Goal: Information Seeking & Learning: Learn about a topic

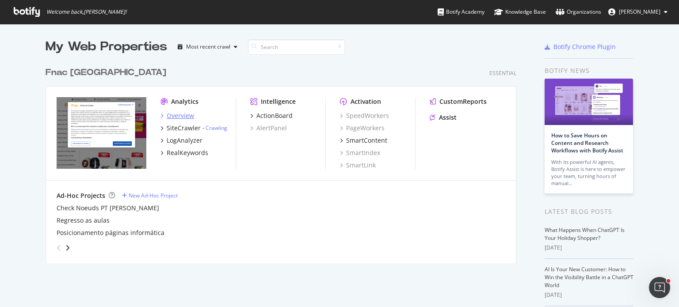
click at [175, 111] on div "Overview" at bounding box center [180, 115] width 27 height 9
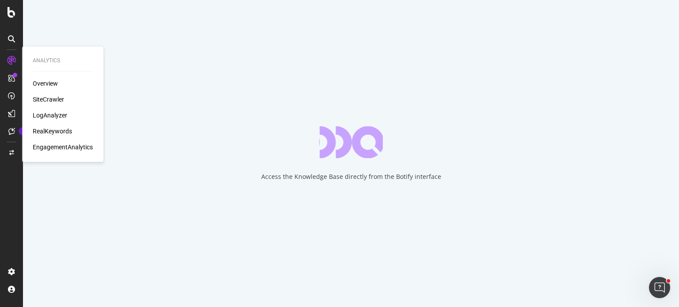
click at [55, 131] on div "RealKeywords" at bounding box center [52, 131] width 39 height 9
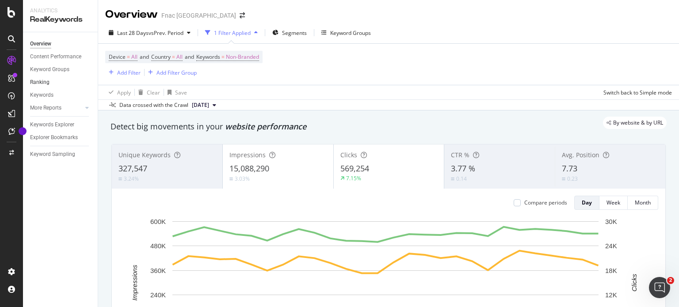
click at [60, 80] on link "Ranking" at bounding box center [60, 82] width 61 height 9
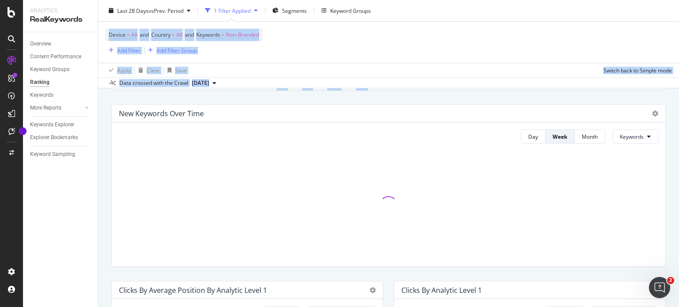
drag, startPoint x: 679, startPoint y: 36, endPoint x: 672, endPoint y: 90, distance: 53.9
click at [672, 90] on div "Ranking Fnac [GEOGRAPHIC_DATA] Last 28 Days vs Prev. Period 1 Filter Applied Se…" at bounding box center [388, 153] width 581 height 307
click at [560, 65] on div "Apply Clear Save Switch back to Simple mode" at bounding box center [388, 70] width 581 height 15
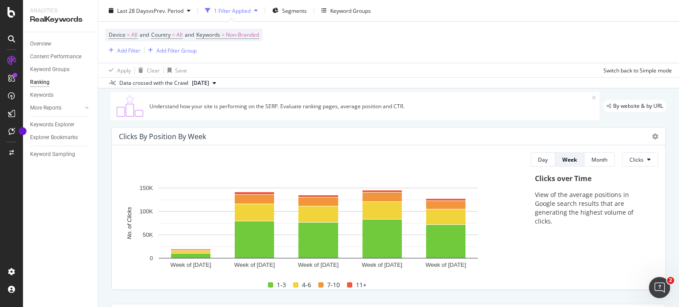
scroll to position [0, 0]
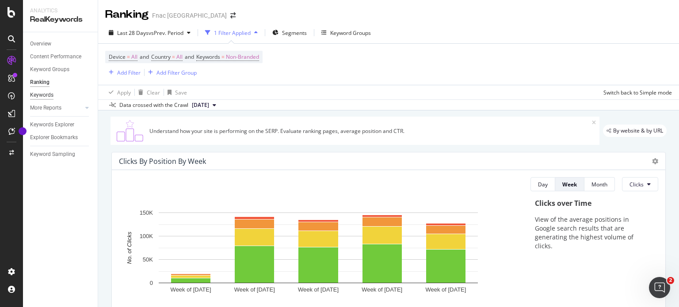
click at [46, 95] on div "Keywords" at bounding box center [41, 95] width 23 height 9
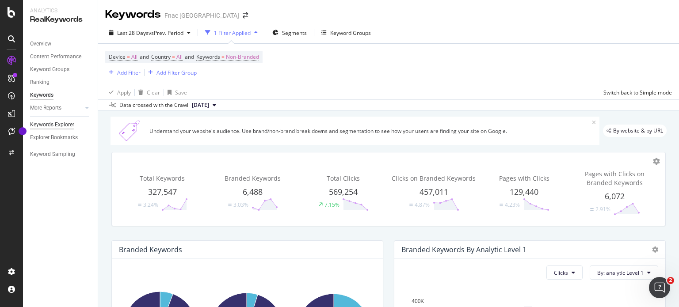
click at [51, 125] on div "Keywords Explorer" at bounding box center [52, 124] width 44 height 9
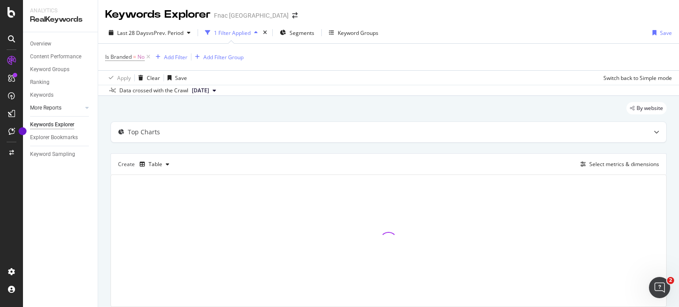
click at [74, 111] on link "More Reports" at bounding box center [56, 107] width 53 height 9
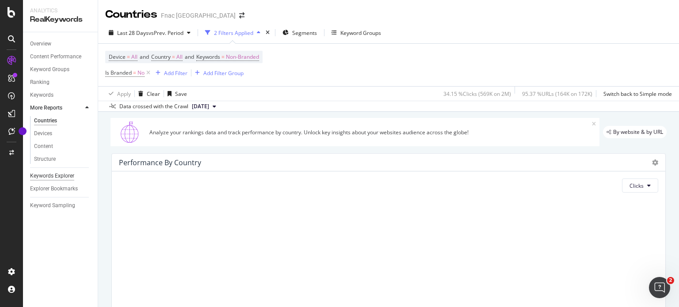
click at [66, 176] on div "Keywords Explorer" at bounding box center [52, 176] width 44 height 9
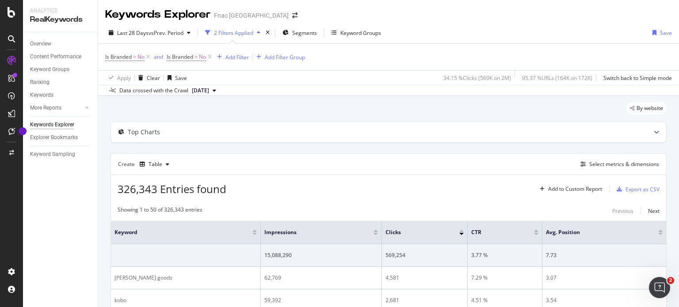
click at [679, 37] on div "Keywords Explorer Fnac [GEOGRAPHIC_DATA] Last 28 Days vs Prev. Period 2 Filters…" at bounding box center [388, 153] width 581 height 307
click at [327, 132] on div "Top Charts" at bounding box center [371, 132] width 520 height 9
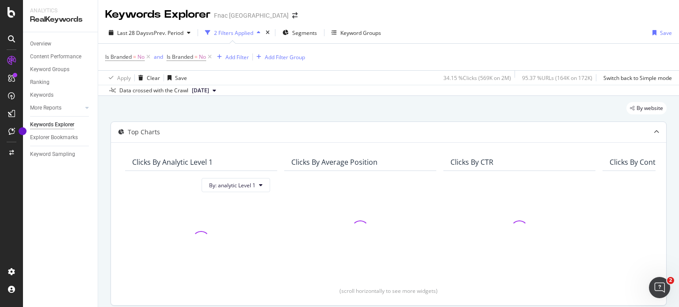
click at [327, 132] on div "Top Charts" at bounding box center [371, 132] width 520 height 9
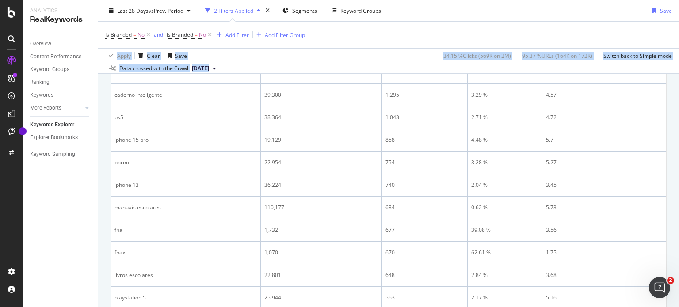
drag, startPoint x: 679, startPoint y: 38, endPoint x: 679, endPoint y: 90, distance: 51.3
click at [679, 90] on div "Keywords Explorer Fnac [GEOGRAPHIC_DATA] Last 28 Days vs Prev. Period 2 Filters…" at bounding box center [388, 153] width 581 height 307
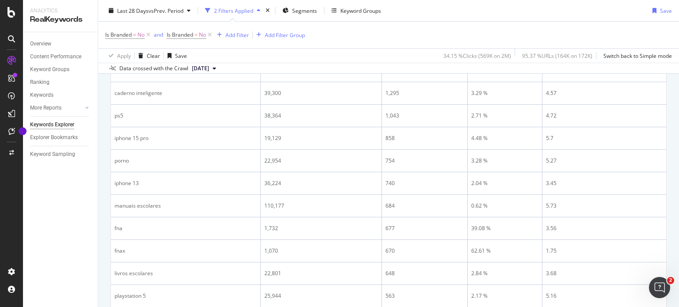
click at [64, 204] on div "Overview Content Performance Keyword Groups Ranking Keywords More Reports Count…" at bounding box center [60, 169] width 75 height 275
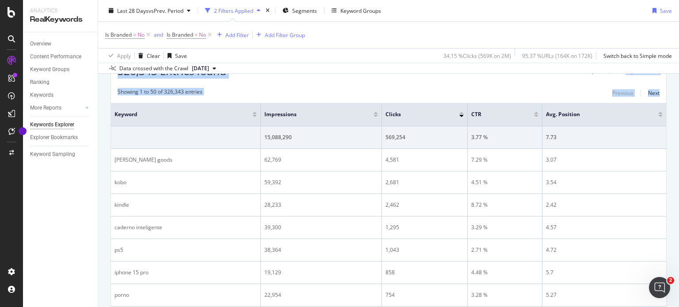
scroll to position [97, 0]
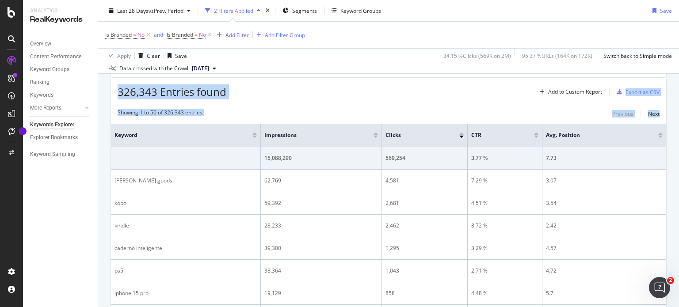
drag, startPoint x: 679, startPoint y: 83, endPoint x: 673, endPoint y: 51, distance: 31.8
click at [673, 51] on div "Keywords Explorer Fnac [GEOGRAPHIC_DATA] Last 28 Days vs Prev. Period 2 Filters…" at bounding box center [388, 153] width 581 height 307
click at [419, 92] on div "326,343 Entries found Add to Custom Report Export as CSV" at bounding box center [388, 89] width 555 height 22
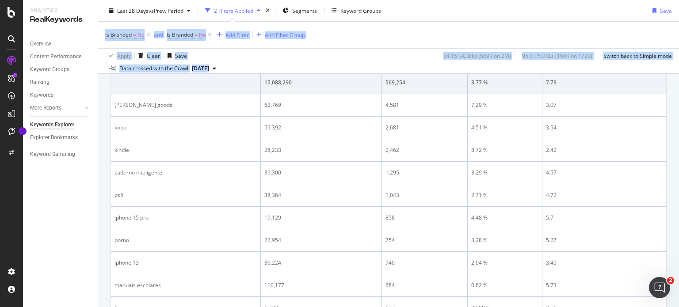
scroll to position [0, 0]
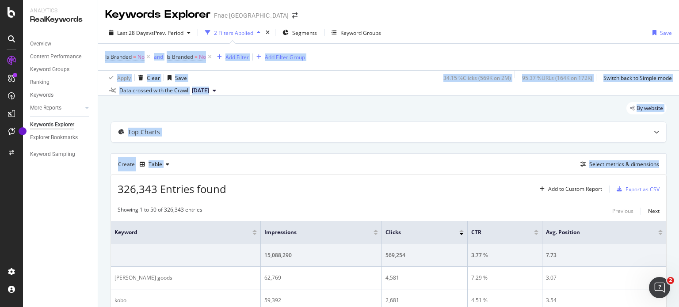
drag, startPoint x: 679, startPoint y: 61, endPoint x: 679, endPoint y: 32, distance: 28.7
click at [679, 32] on div "Keywords Explorer Fnac [GEOGRAPHIC_DATA] Last 28 Days vs Prev. Period 2 Filters…" at bounding box center [388, 153] width 581 height 307
click at [313, 111] on div "By website" at bounding box center [389, 111] width 556 height 19
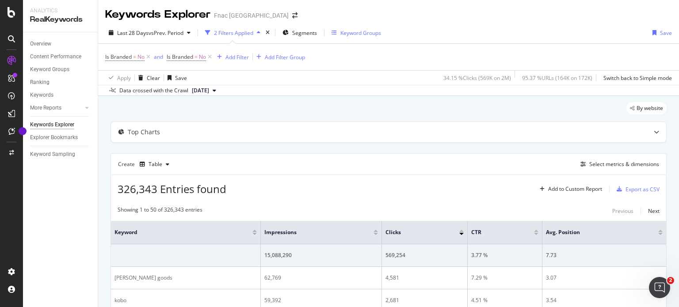
click at [362, 31] on div "Keyword Groups" at bounding box center [360, 33] width 41 height 8
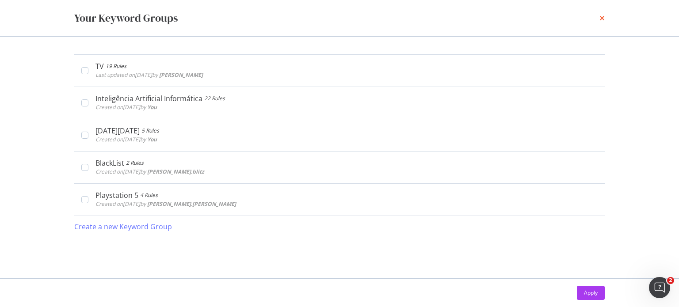
click at [602, 19] on icon "times" at bounding box center [602, 18] width 5 height 7
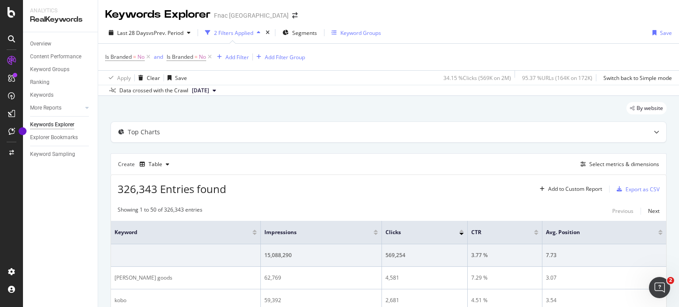
click at [368, 31] on div "Keyword Groups" at bounding box center [360, 33] width 41 height 8
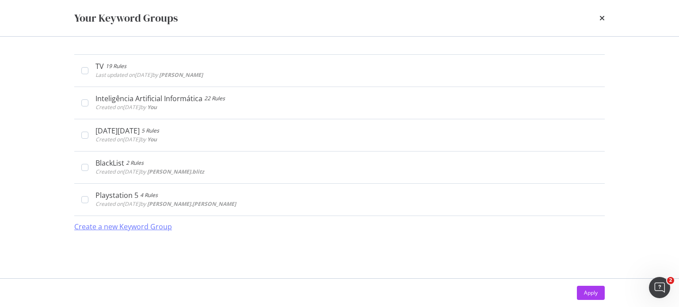
click at [143, 228] on div "Create a new Keyword Group" at bounding box center [123, 227] width 98 height 10
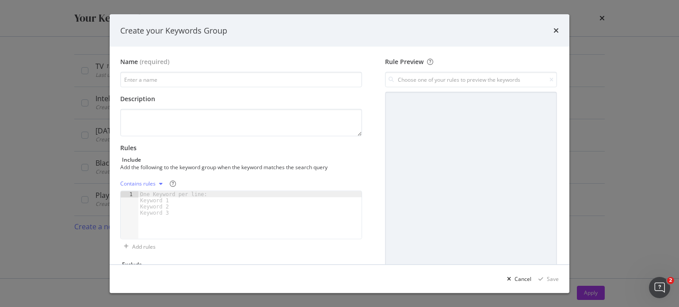
click at [140, 182] on div "Contains rules" at bounding box center [137, 183] width 35 height 5
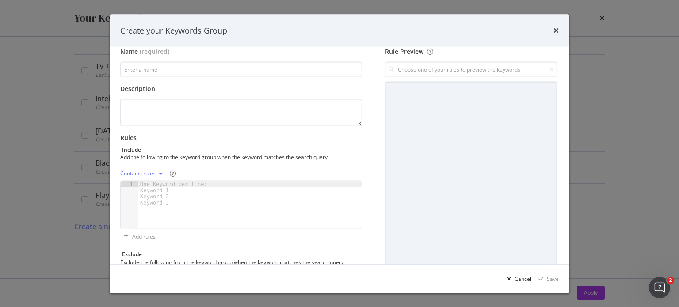
scroll to position [11, 0]
click at [198, 199] on div "One Keyword per line: Keyword 1 Keyword 2 Keyword 3" at bounding box center [175, 193] width 74 height 25
click at [559, 31] on div "Create your Keywords Group" at bounding box center [340, 30] width 460 height 33
click at [553, 31] on div "Create your Keywords Group" at bounding box center [339, 30] width 439 height 11
click at [558, 29] on icon "times" at bounding box center [556, 30] width 5 height 7
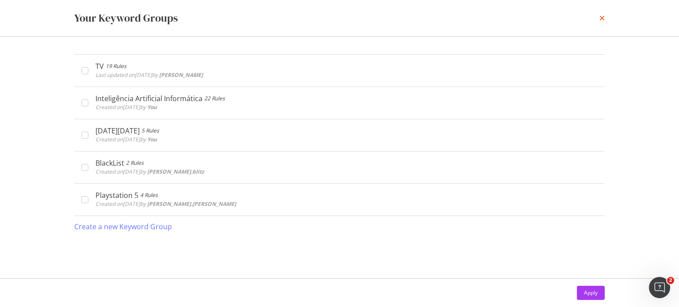
click at [601, 17] on icon "times" at bounding box center [602, 18] width 5 height 7
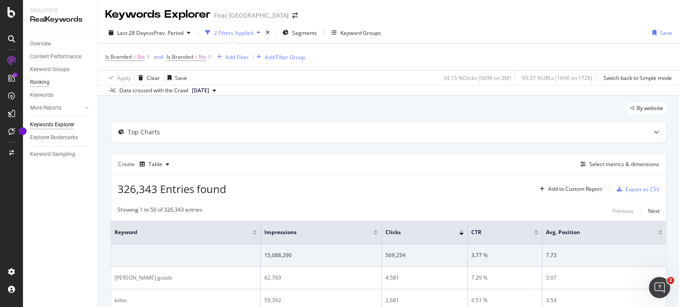
click at [46, 83] on div "Ranking" at bounding box center [39, 82] width 19 height 9
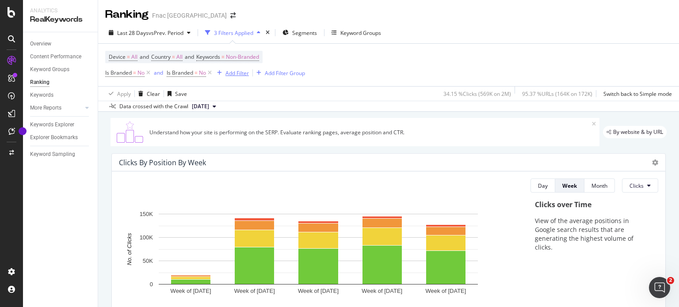
click at [244, 73] on div "Add Filter" at bounding box center [236, 73] width 23 height 8
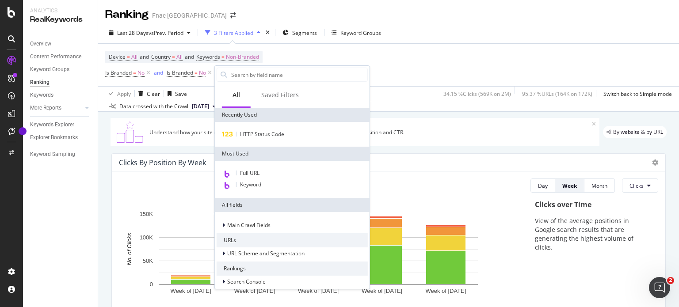
click at [244, 73] on input "text" at bounding box center [298, 74] width 137 height 13
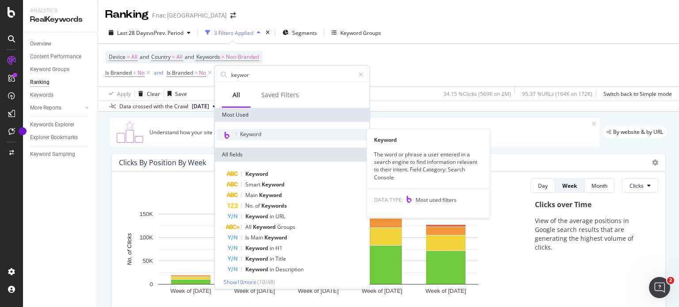
type input "keywor"
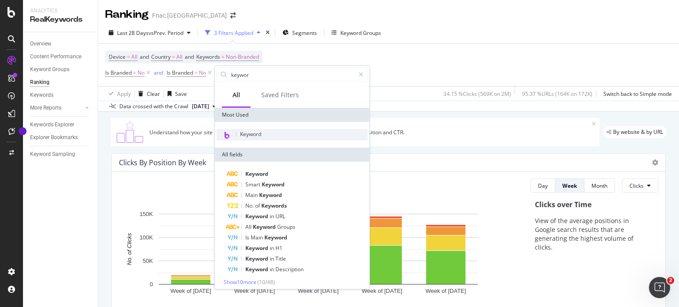
click at [248, 138] on div "Keyword" at bounding box center [292, 134] width 151 height 11
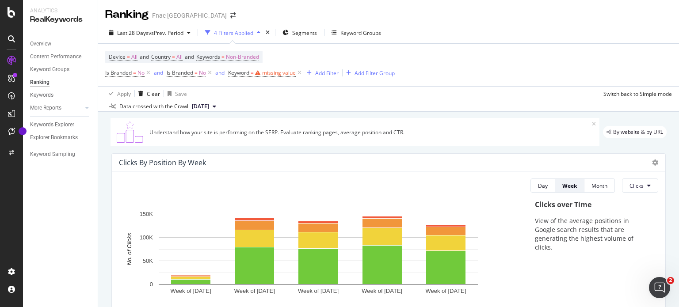
click at [343, 61] on div "Device = All and Country = All and Keywords = Non-Branded Is Branded = No and I…" at bounding box center [388, 65] width 567 height 42
click at [360, 31] on div "Keyword Groups" at bounding box center [360, 33] width 41 height 8
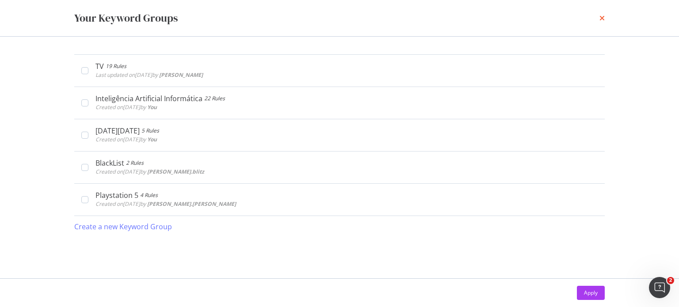
click at [604, 19] on icon "times" at bounding box center [602, 18] width 5 height 7
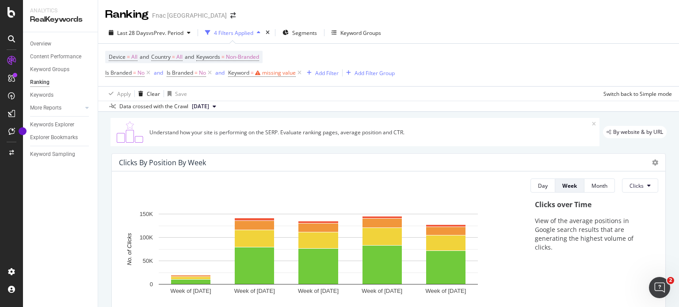
click at [528, 61] on div "Device = All and Country = All and Keywords = Non-Branded Is Branded = No and I…" at bounding box center [388, 65] width 567 height 42
click at [301, 69] on icon at bounding box center [300, 73] width 8 height 9
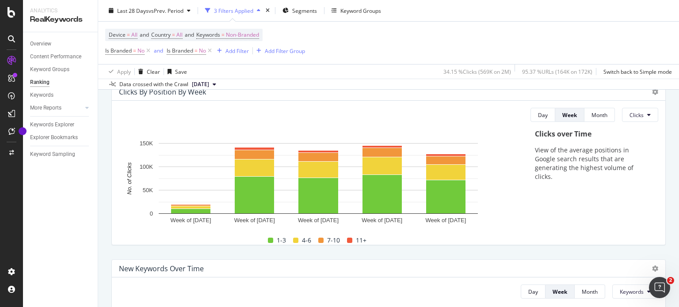
scroll to position [46, 0]
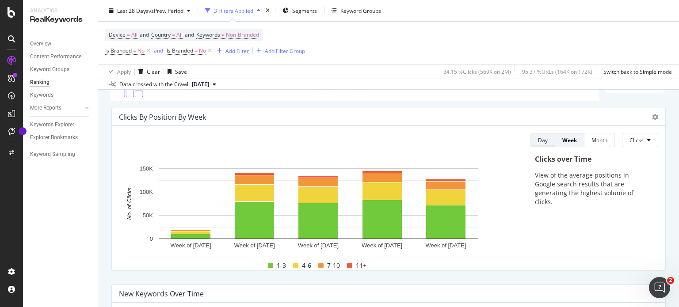
click at [538, 135] on div "Day" at bounding box center [543, 140] width 10 height 12
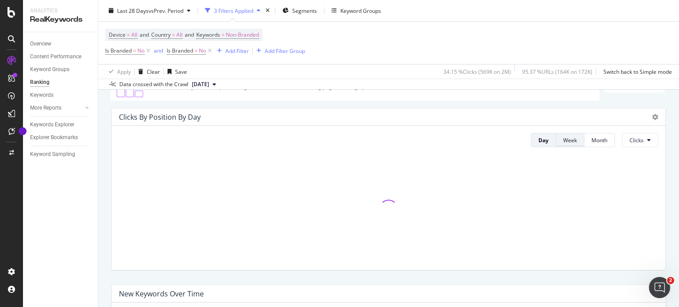
click at [566, 144] on div "Week" at bounding box center [570, 140] width 14 height 12
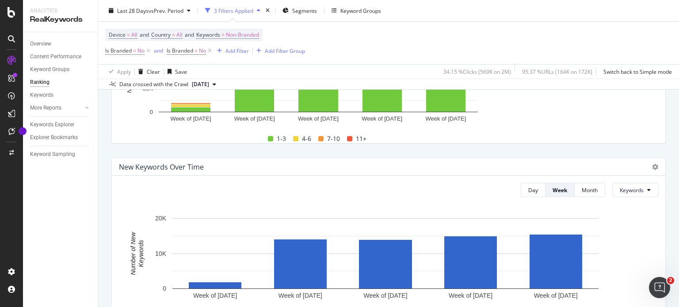
scroll to position [177, 0]
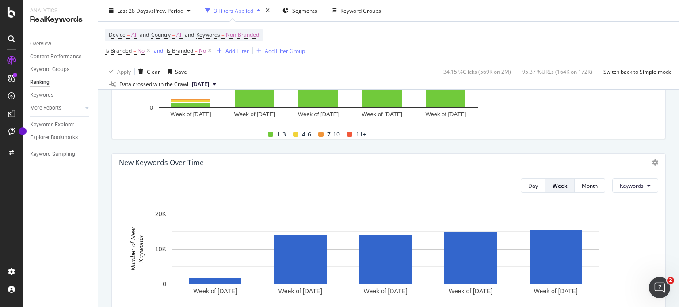
click at [679, 83] on div "Ranking Fnac [GEOGRAPHIC_DATA] Last 28 Days vs Prev. Period 3 Filters Applied S…" at bounding box center [388, 153] width 581 height 307
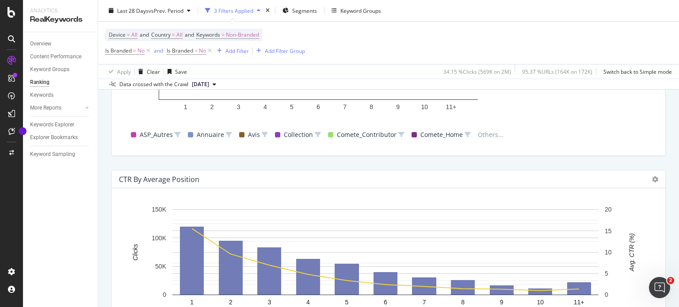
scroll to position [931, 0]
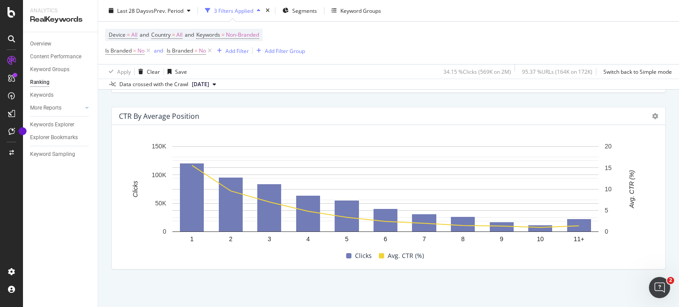
drag, startPoint x: 677, startPoint y: 100, endPoint x: 17, endPoint y: 11, distance: 666.6
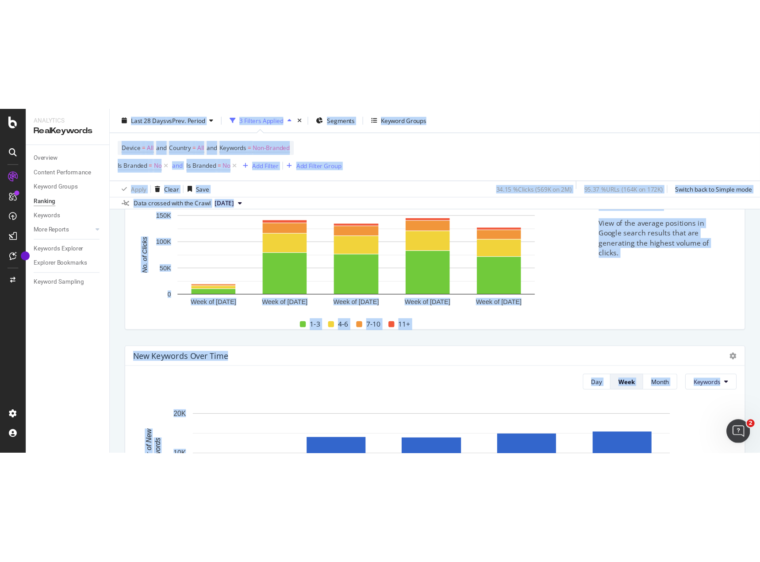
scroll to position [0, 0]
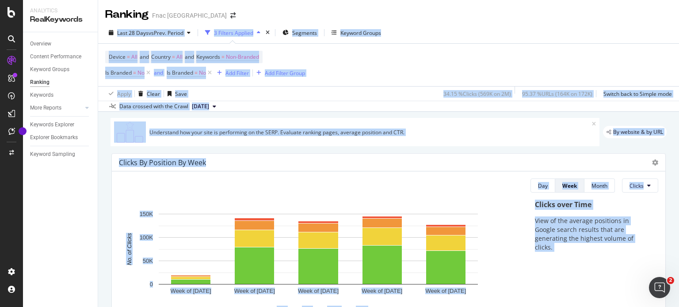
drag, startPoint x: 679, startPoint y: 242, endPoint x: 675, endPoint y: -36, distance: 277.7
click at [675, 0] on html "Analytics RealKeywords Overview Content Performance Keyword Groups Ranking Keyw…" at bounding box center [339, 153] width 679 height 307
click at [488, 24] on div "Last 28 Days vs Prev. Period 3 Filters Applied Segments Keyword Groups Device =…" at bounding box center [388, 67] width 581 height 90
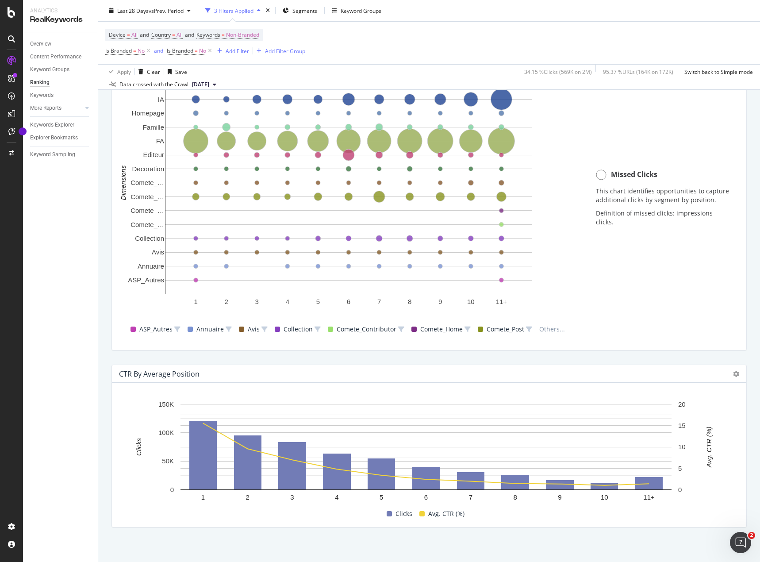
scroll to position [677, 0]
